Goal: Find specific page/section: Find specific page/section

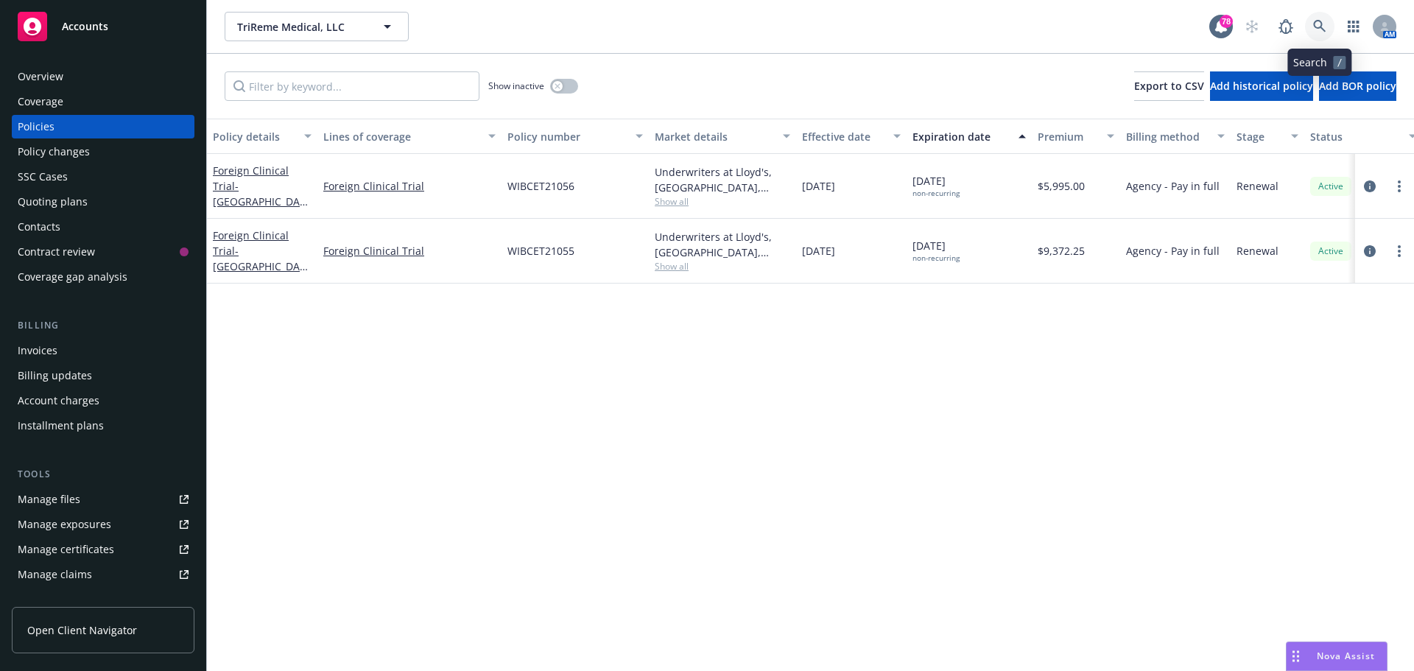
click at [1322, 27] on icon at bounding box center [1319, 26] width 13 height 13
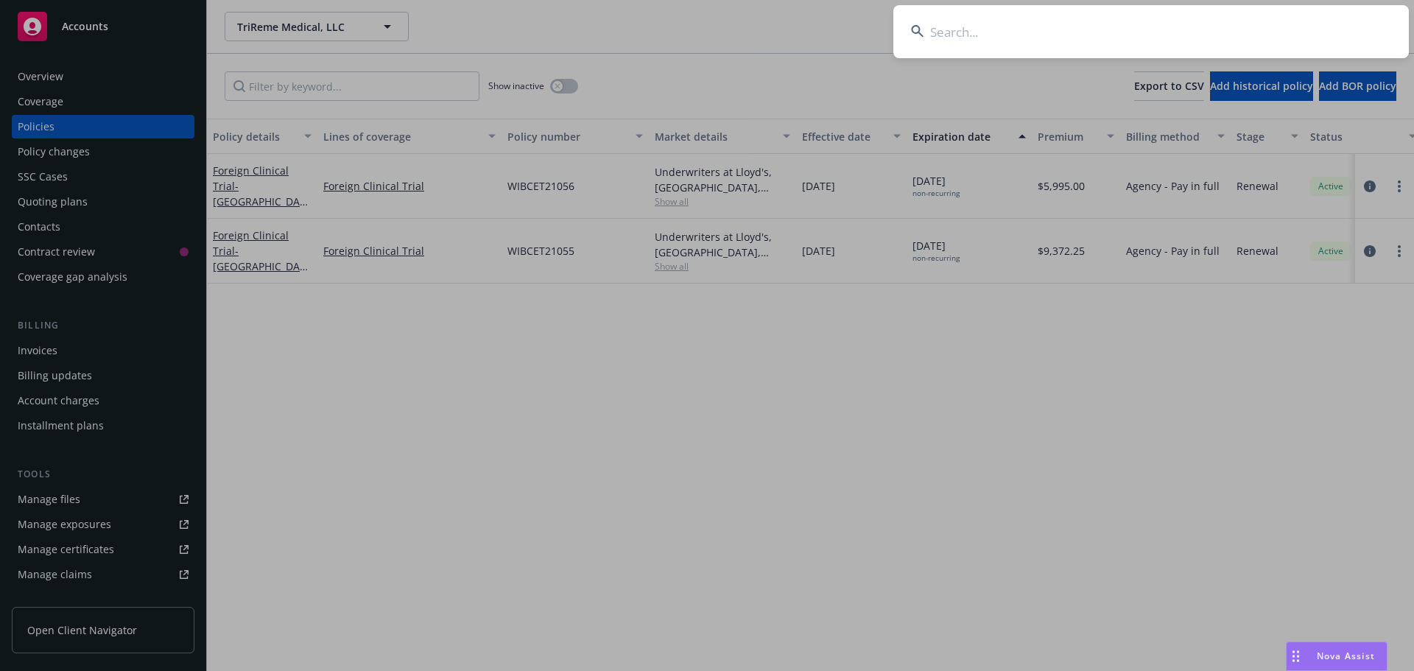
drag, startPoint x: 1094, startPoint y: 363, endPoint x: 989, endPoint y: 307, distance: 119.2
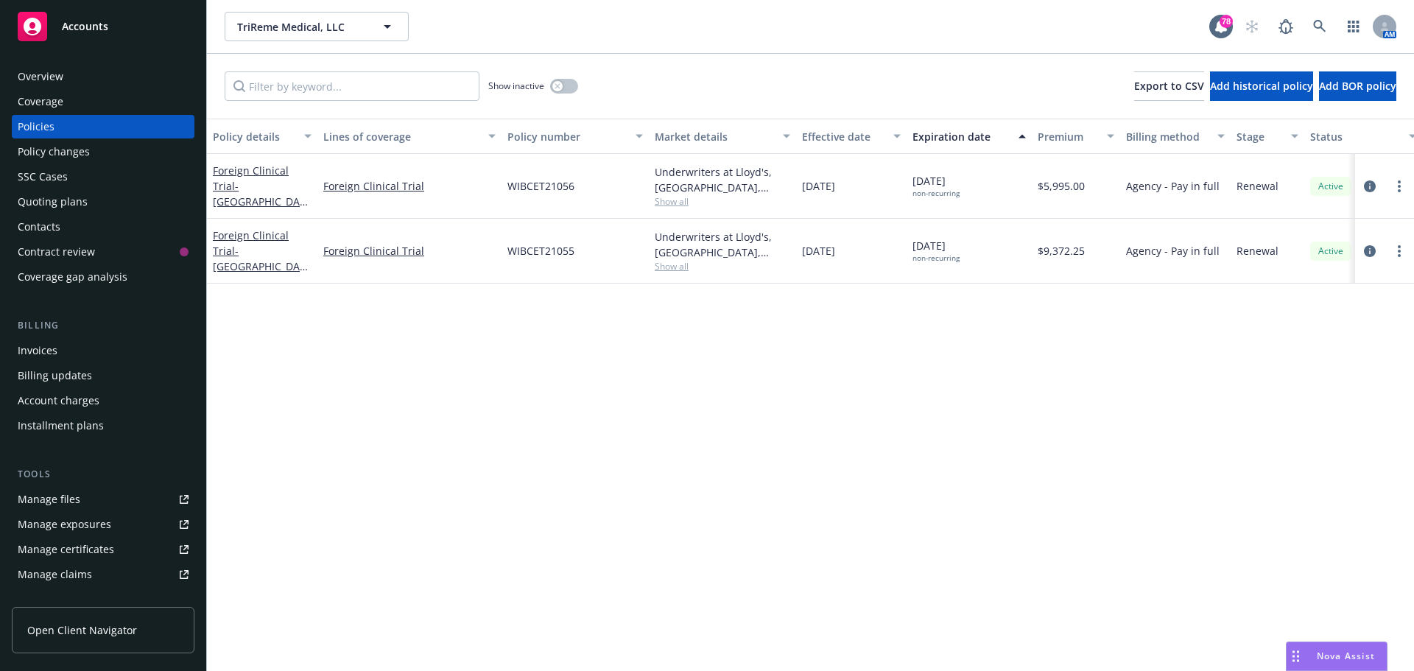
click at [76, 71] on div "Overview" at bounding box center [103, 77] width 171 height 24
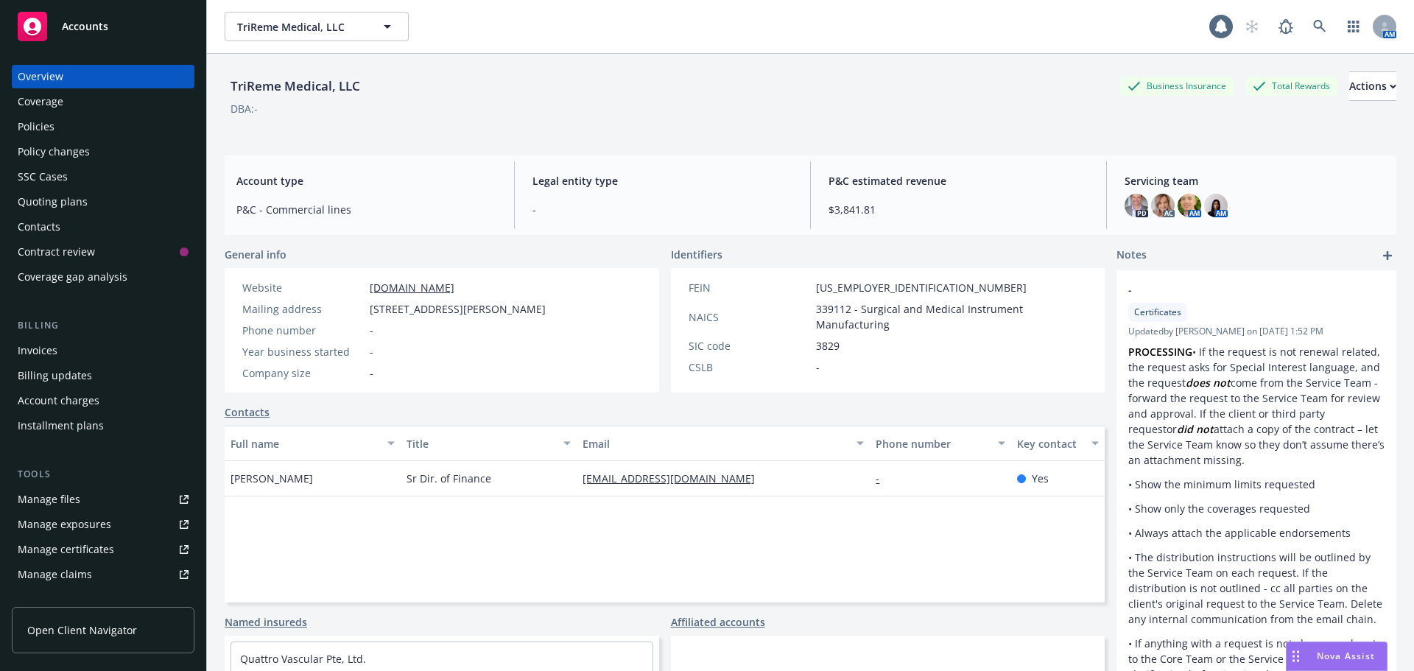
click at [63, 105] on div "Coverage" at bounding box center [41, 102] width 46 height 24
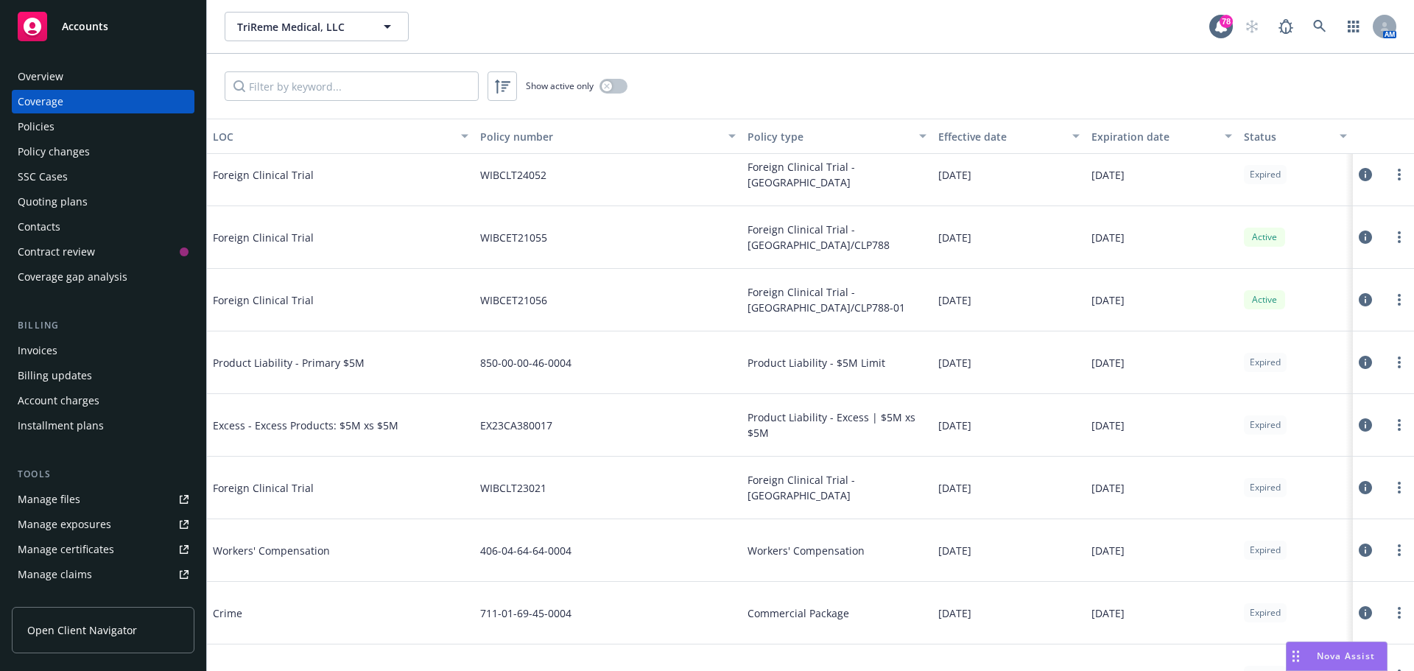
scroll to position [74, 0]
click at [1318, 21] on icon at bounding box center [1319, 26] width 13 height 13
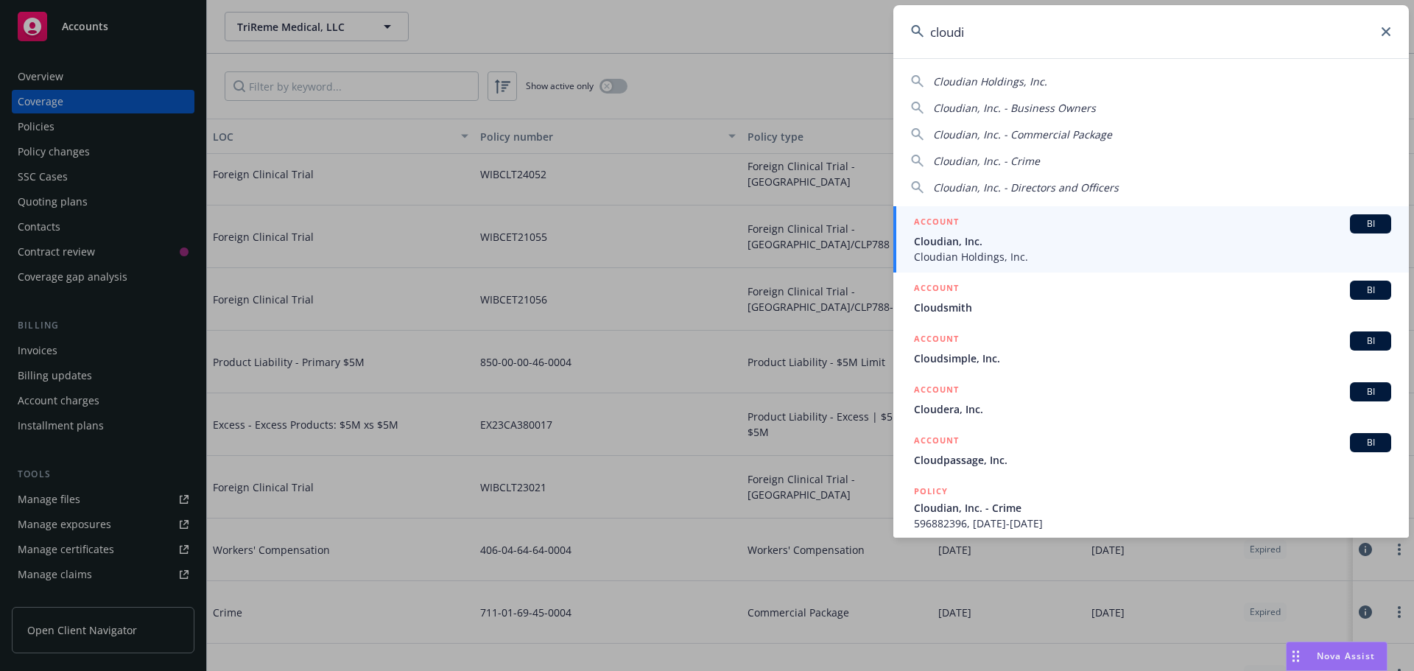
type input "cloudi"
click at [1063, 246] on span "Cloudian, Inc." at bounding box center [1152, 240] width 477 height 15
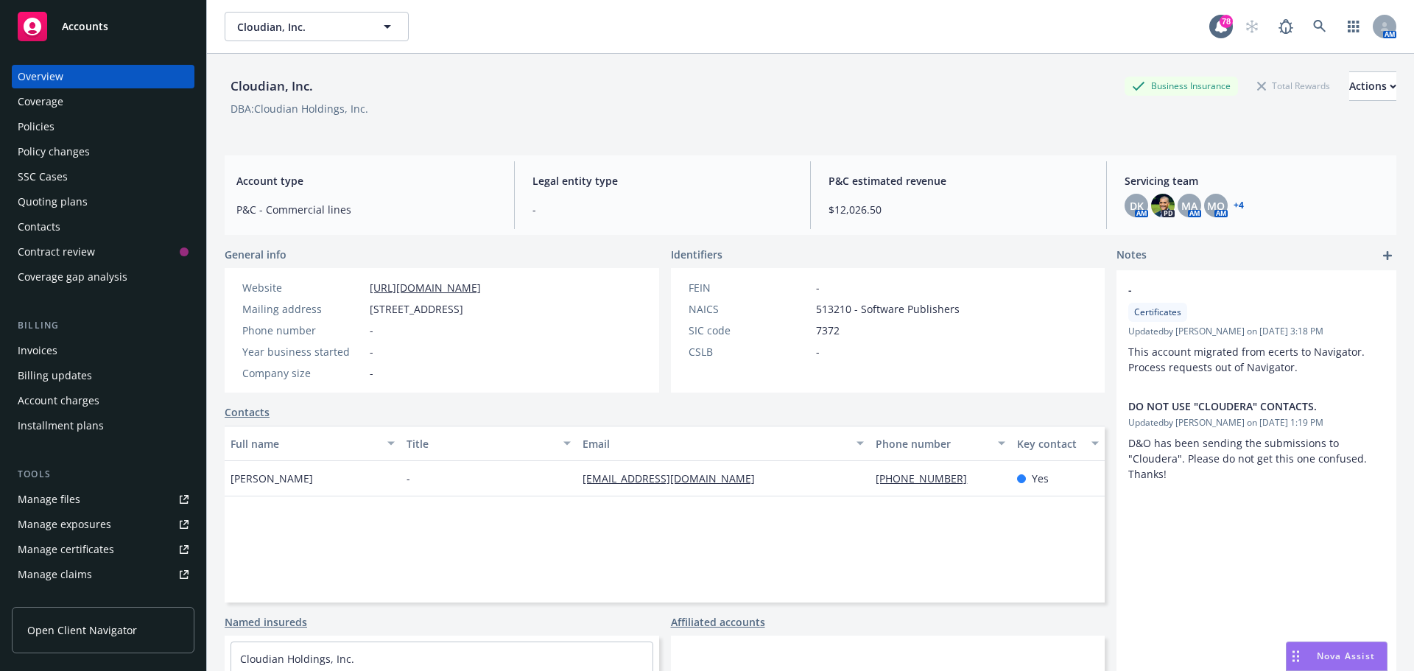
click at [57, 128] on div "Policies" at bounding box center [103, 127] width 171 height 24
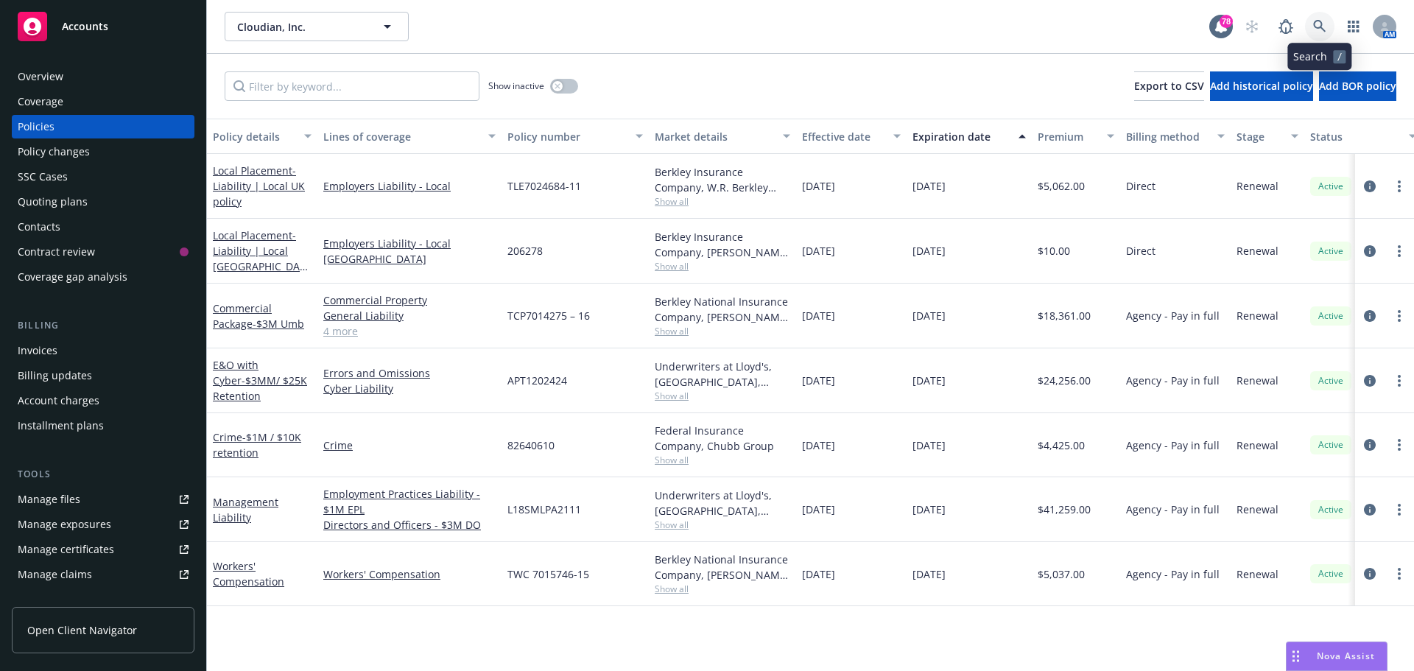
click at [1313, 24] on icon at bounding box center [1319, 26] width 13 height 13
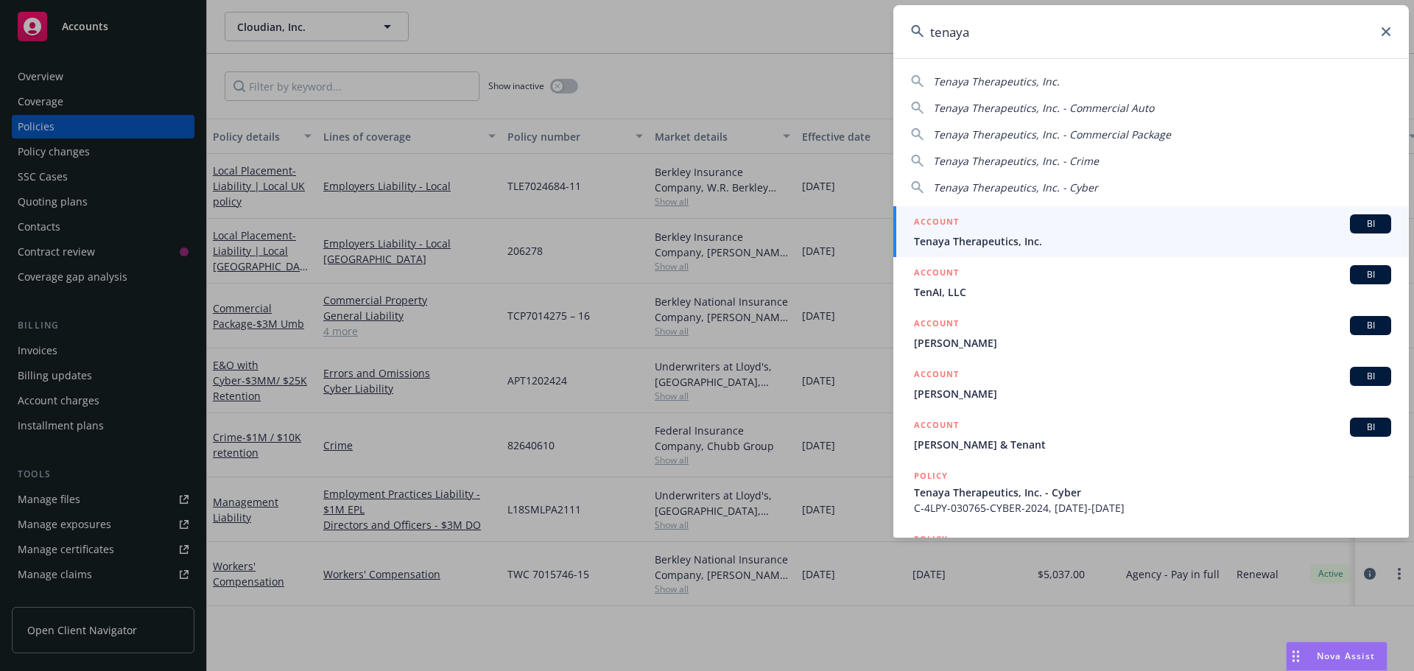
type input "tenaya"
click at [1062, 217] on div "ACCOUNT BI" at bounding box center [1152, 223] width 477 height 19
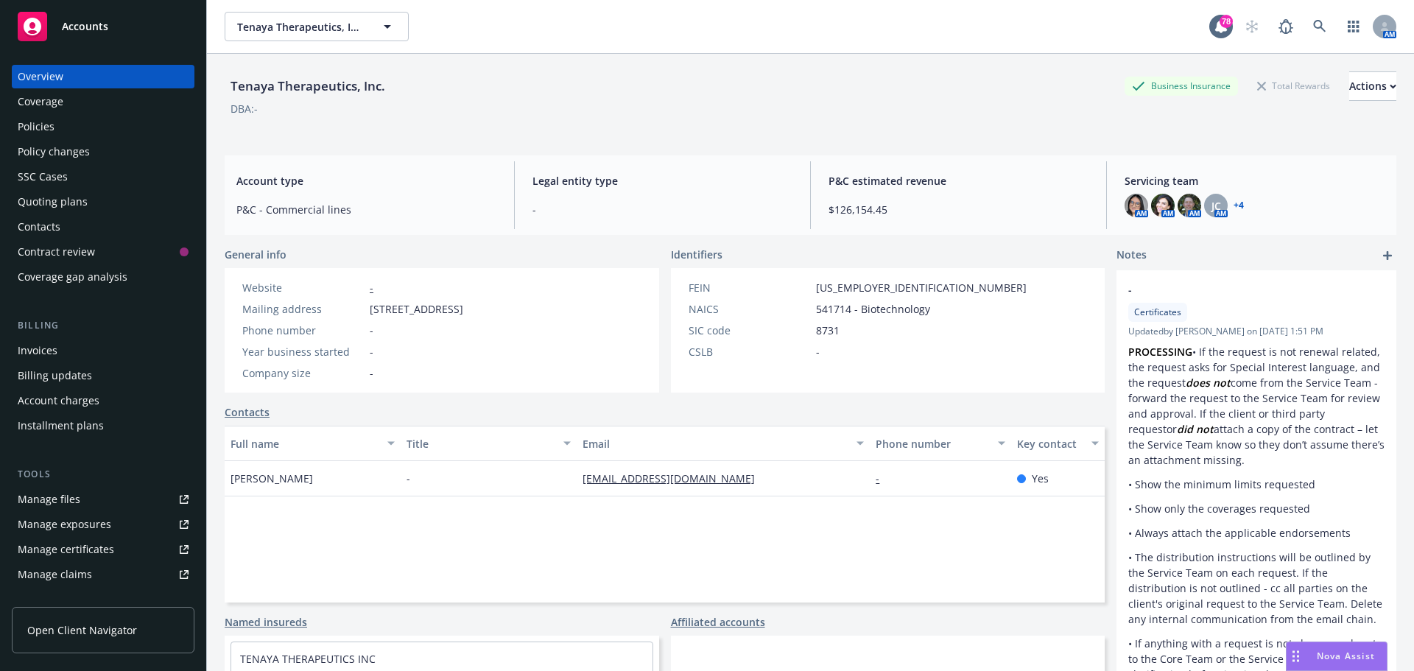
click at [77, 124] on div "Policies" at bounding box center [103, 127] width 171 height 24
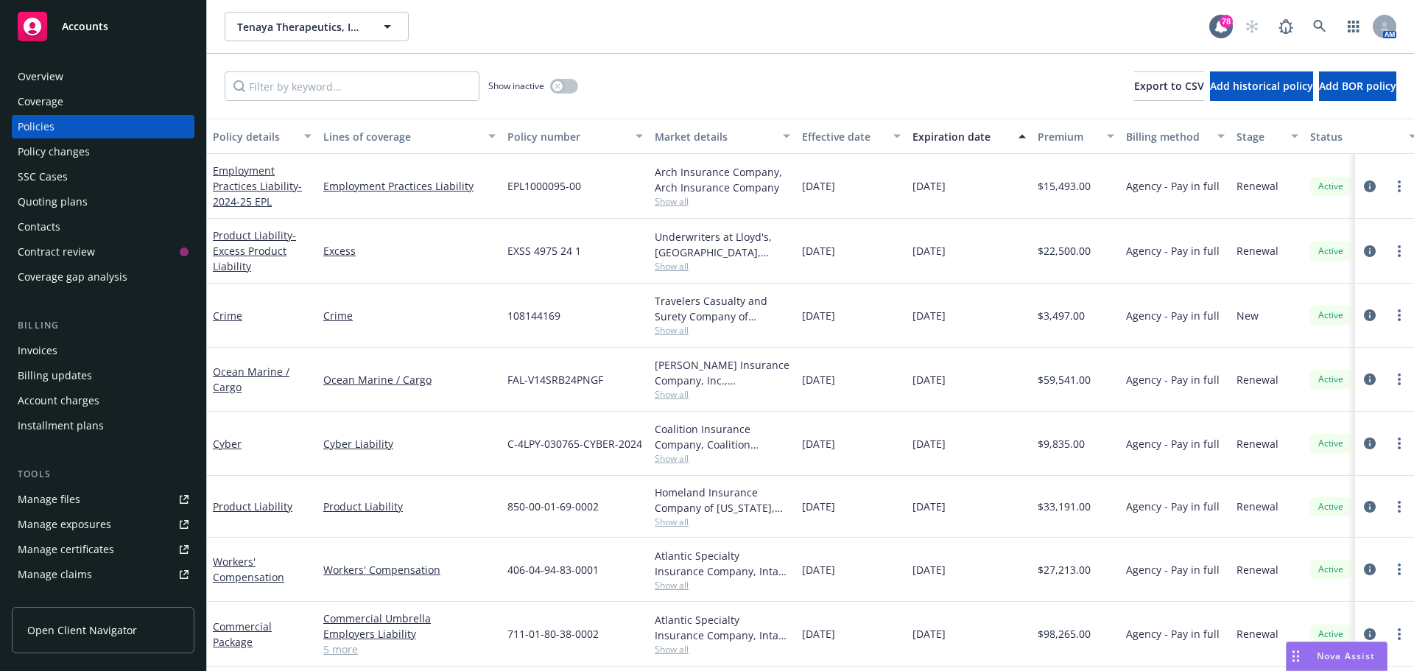
click at [77, 71] on div "Overview" at bounding box center [103, 77] width 171 height 24
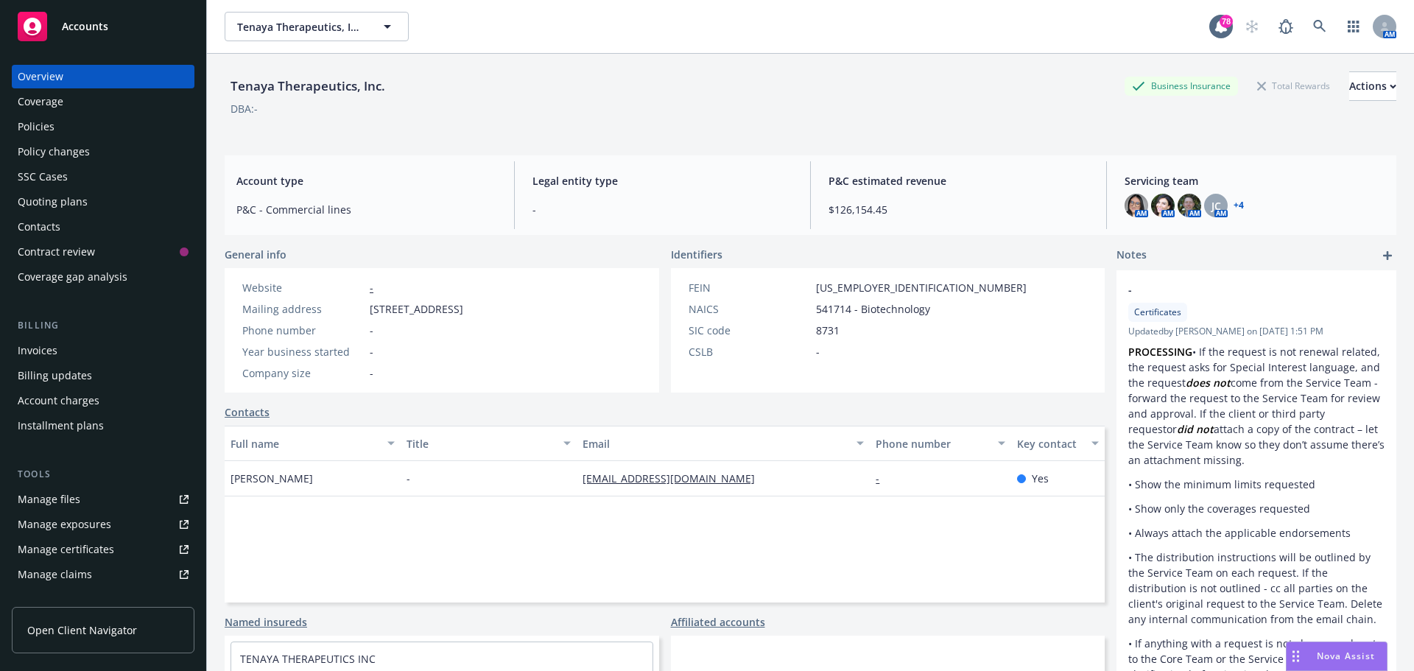
click at [1233, 202] on link "+ 4" at bounding box center [1238, 205] width 10 height 9
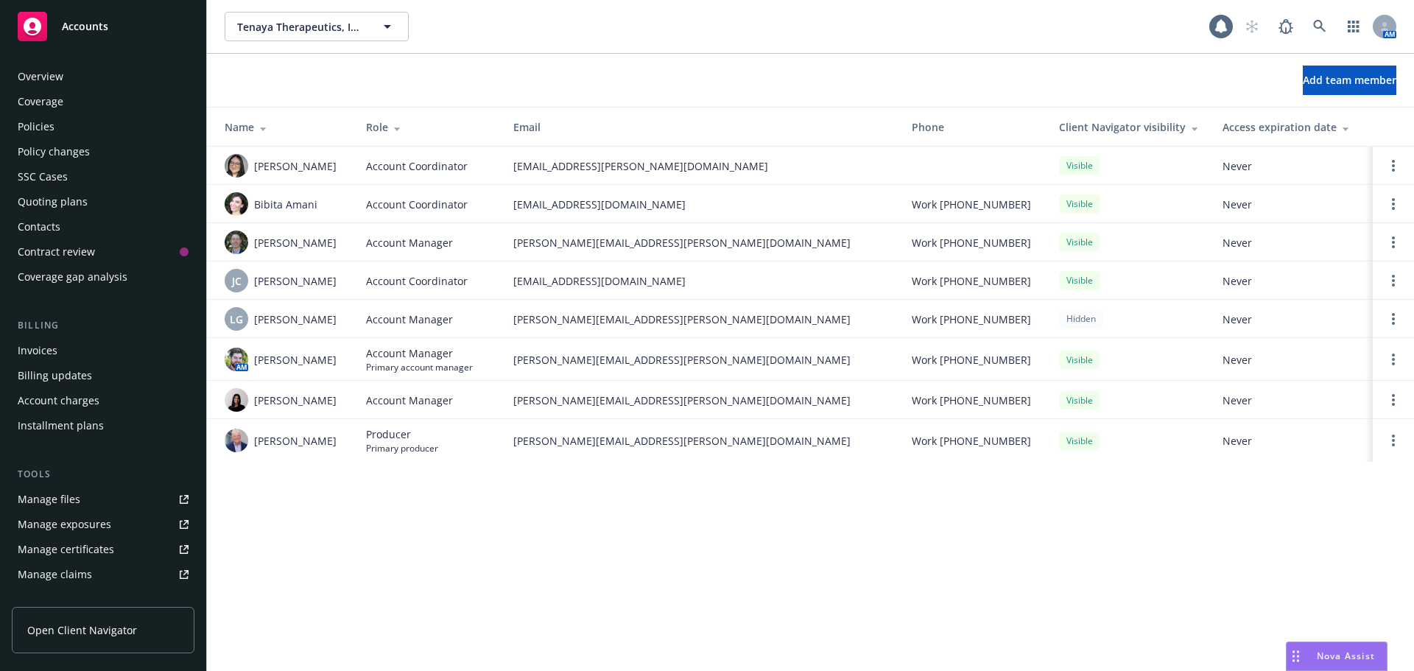
scroll to position [289, 0]
